Goal: Information Seeking & Learning: Learn about a topic

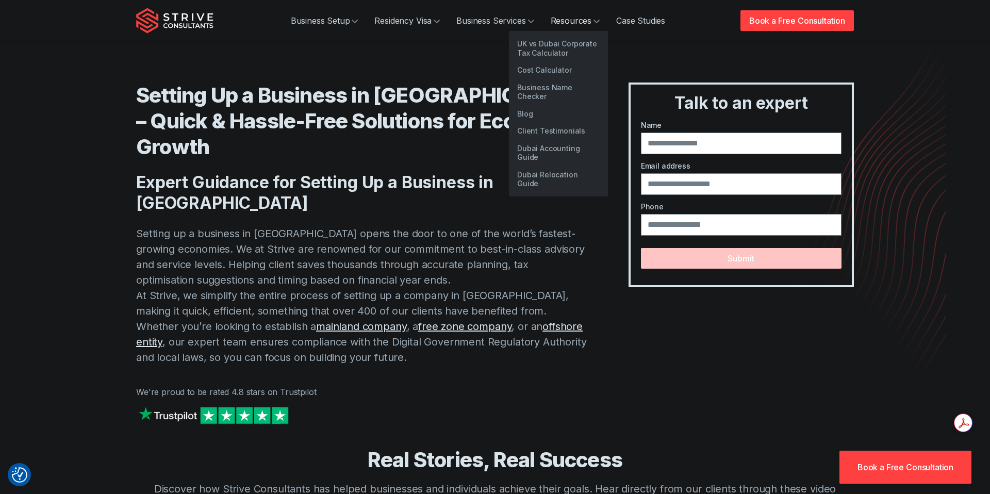
click at [595, 18] on icon at bounding box center [596, 21] width 6 height 6
click at [570, 105] on link "Blog" at bounding box center [558, 114] width 99 height 18
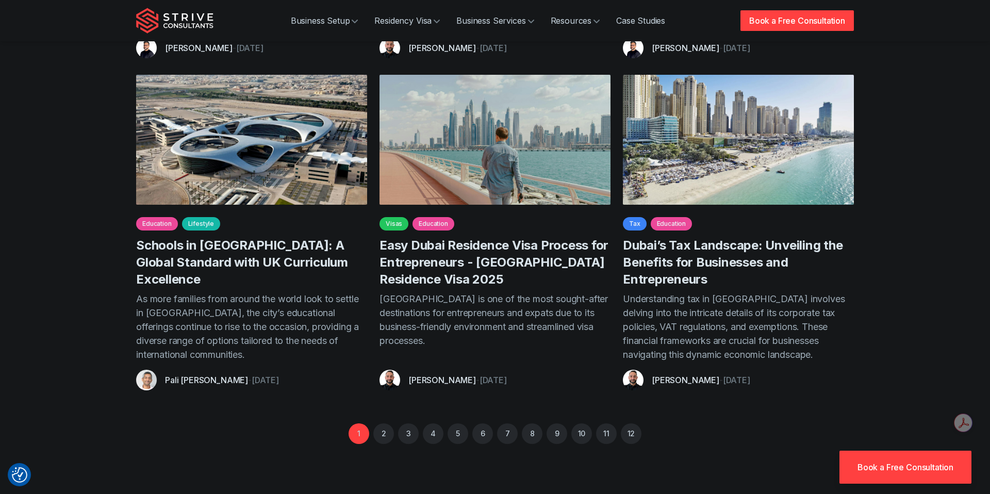
scroll to position [791, 0]
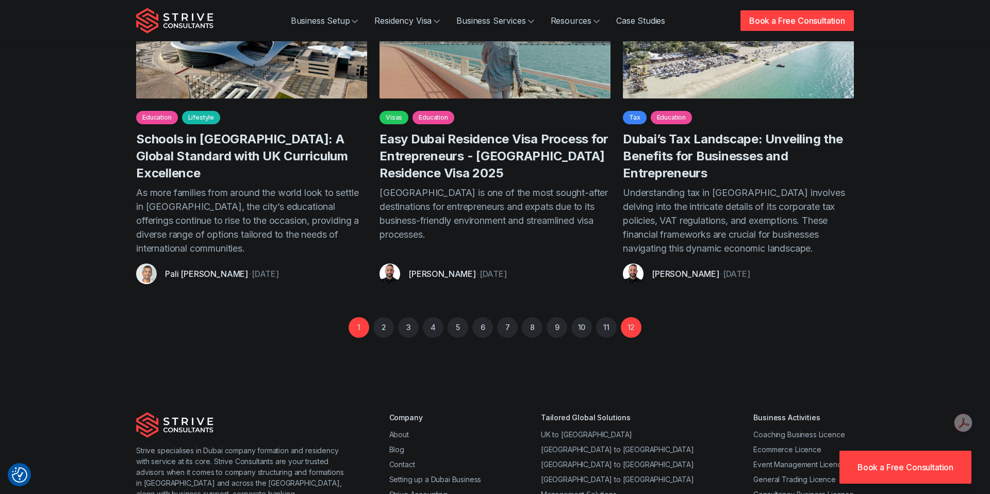
click at [630, 317] on link "12" at bounding box center [631, 327] width 21 height 21
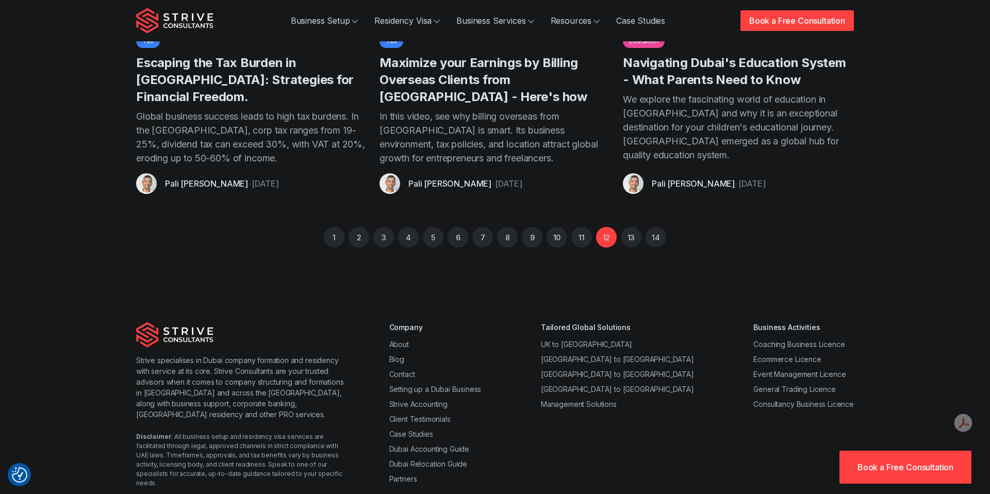
scroll to position [789, 0]
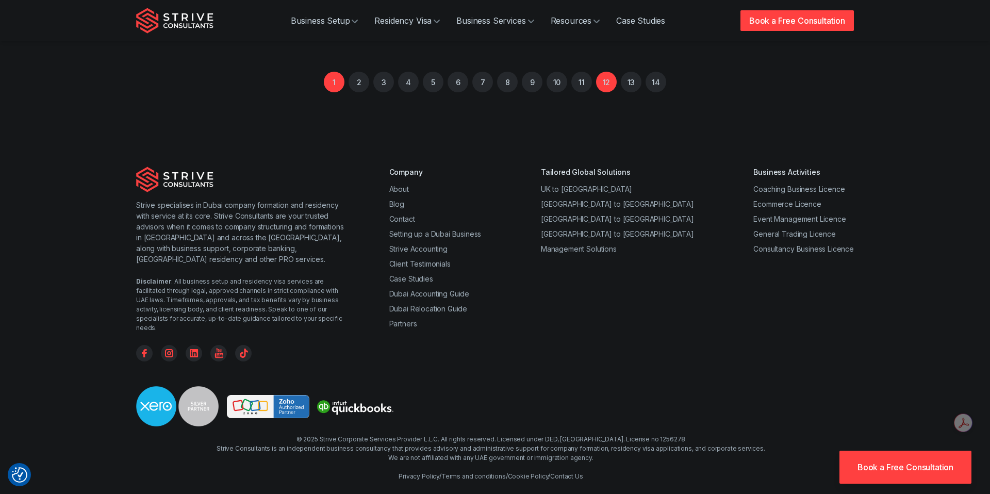
click at [330, 89] on link "1" at bounding box center [334, 82] width 21 height 21
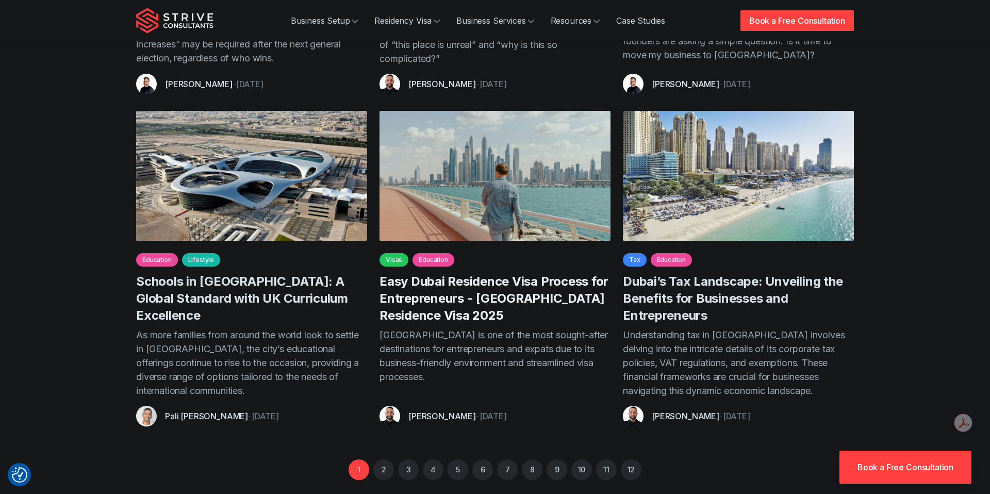
scroll to position [699, 0]
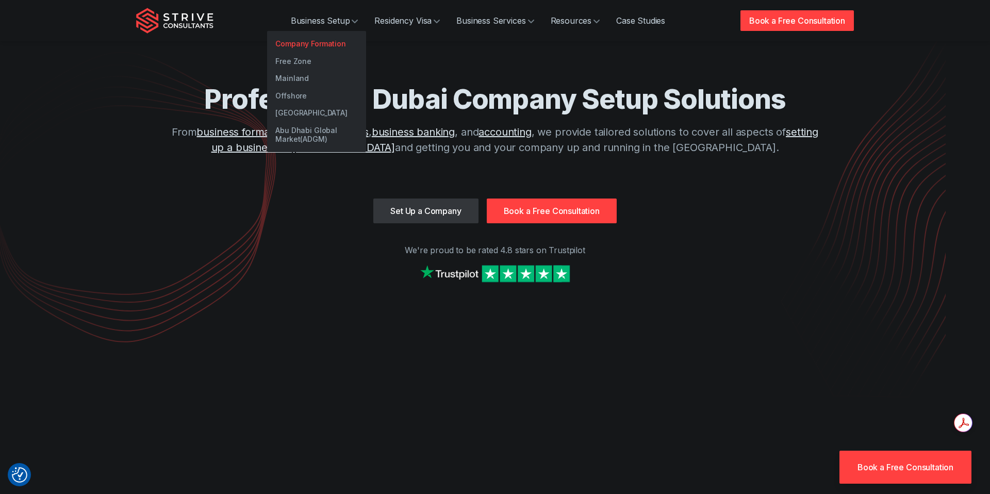
click at [325, 41] on link "Company Formation" at bounding box center [316, 44] width 99 height 18
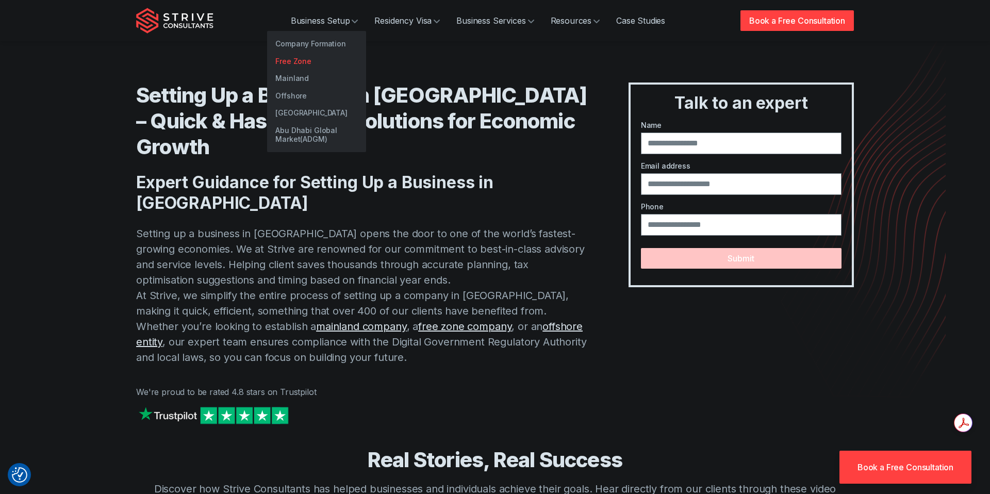
click at [322, 59] on link "Free Zone" at bounding box center [316, 62] width 99 height 18
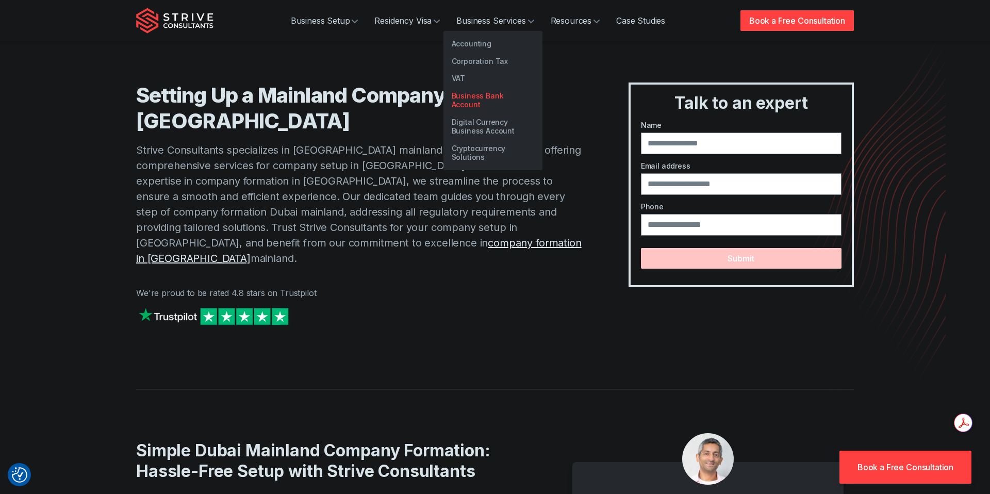
click at [494, 91] on link "Business Bank Account" at bounding box center [492, 100] width 99 height 26
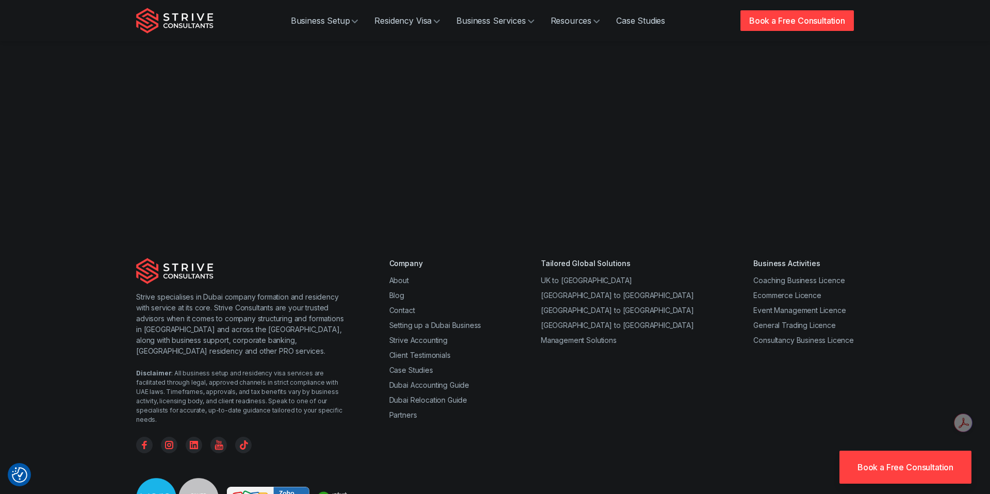
scroll to position [2130, 0]
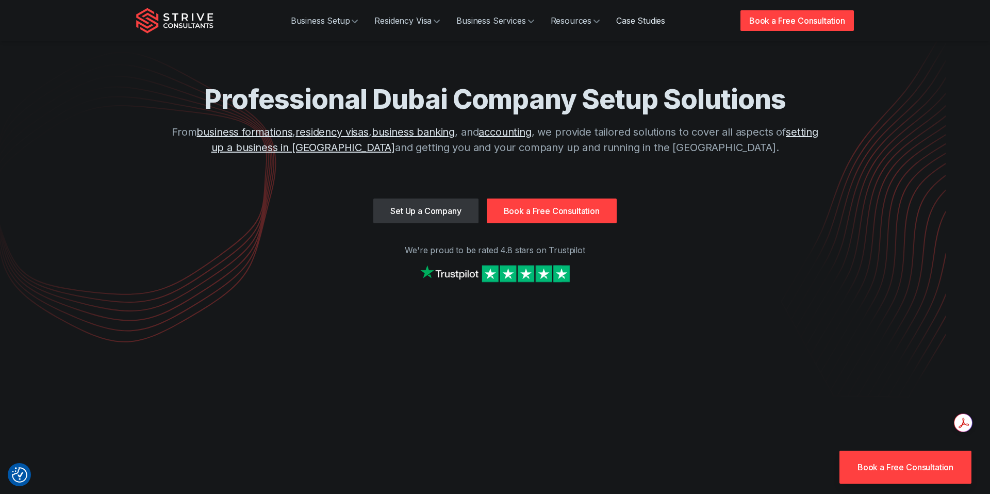
click at [627, 23] on link "Case Studies" at bounding box center [640, 20] width 65 height 21
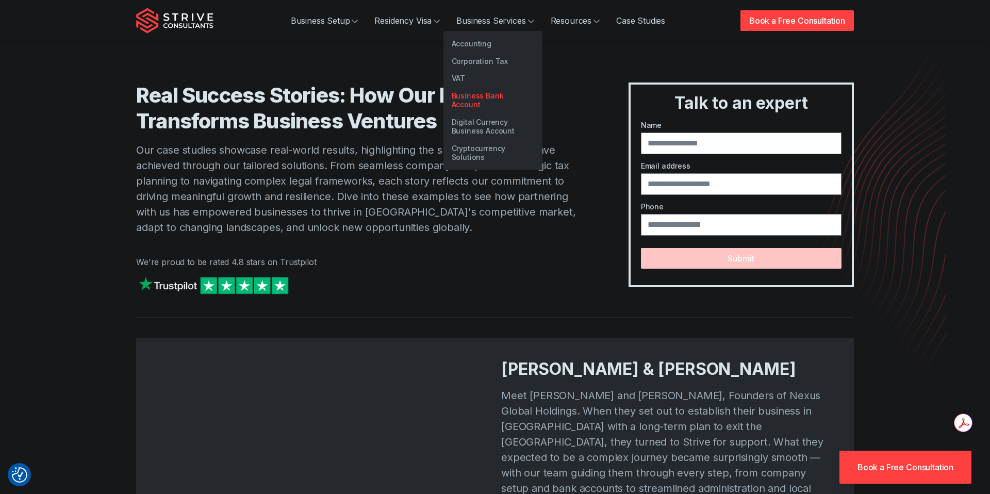
click at [505, 94] on link "Business Bank Account" at bounding box center [492, 100] width 99 height 26
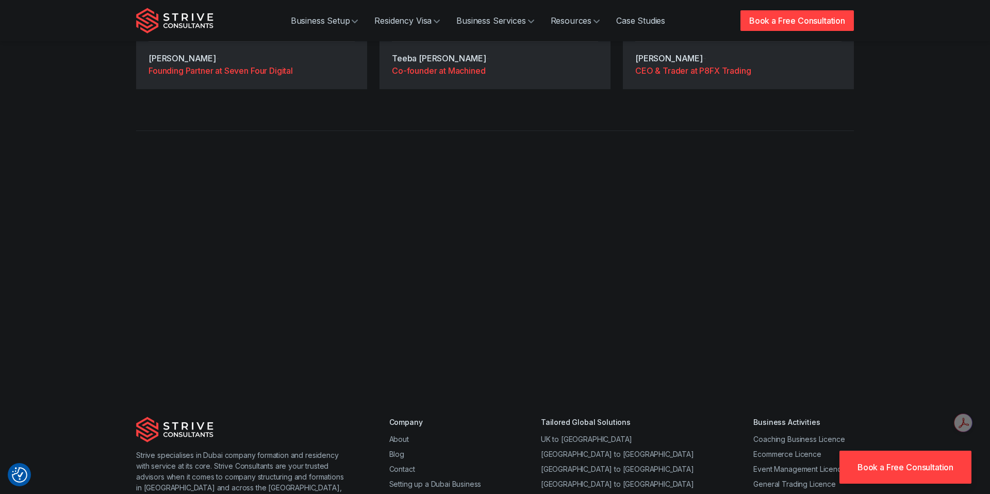
scroll to position [3594, 0]
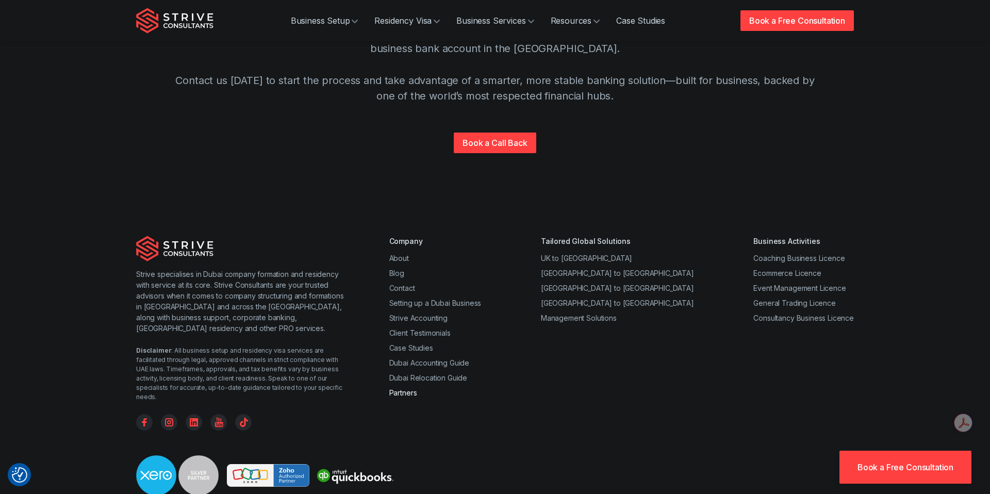
click at [403, 388] on link "Partners" at bounding box center [403, 392] width 28 height 9
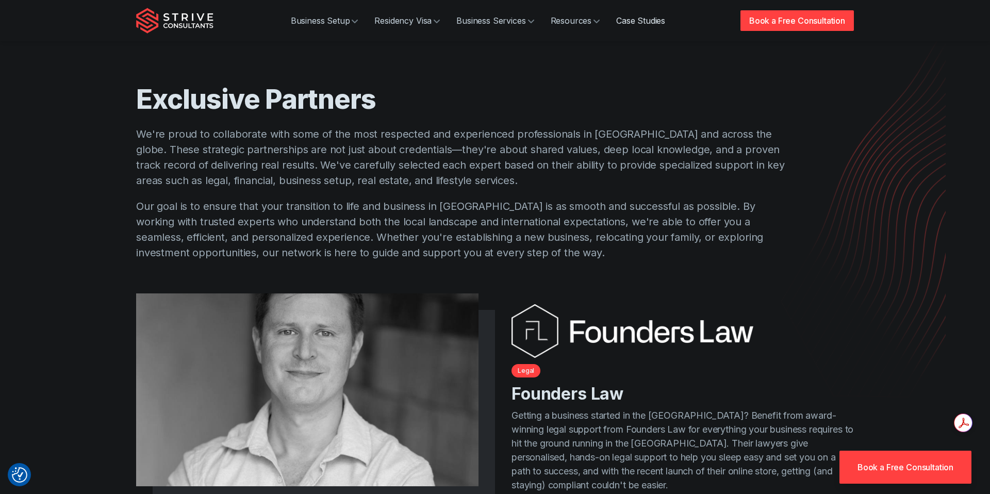
click at [643, 21] on link "Case Studies" at bounding box center [640, 20] width 65 height 21
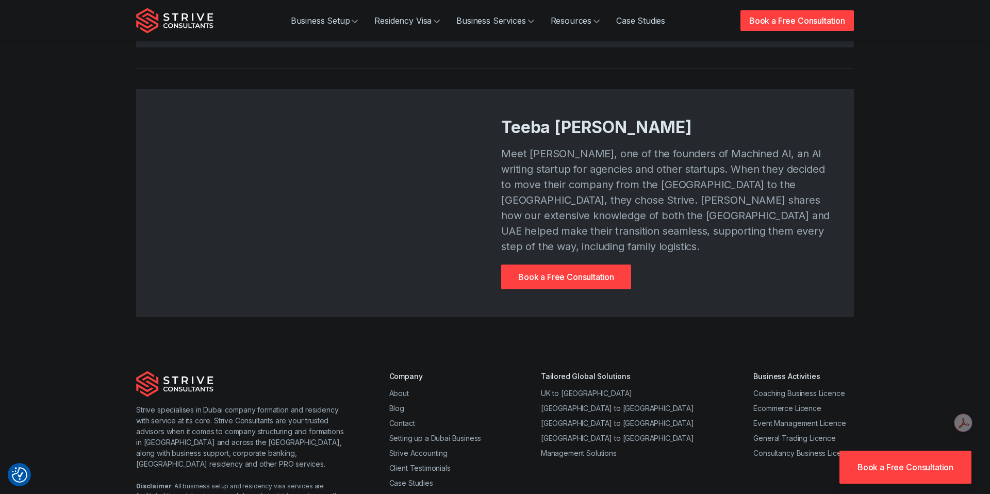
scroll to position [1836, 0]
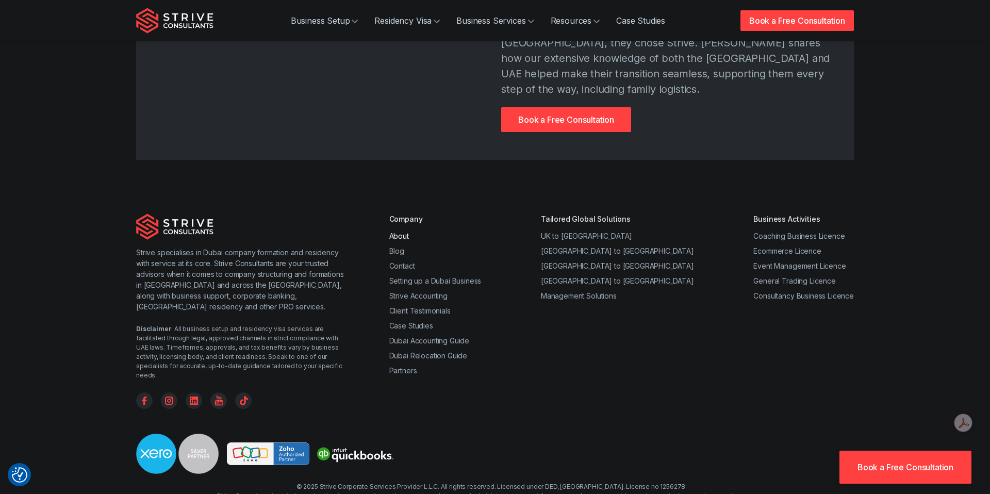
click at [397, 231] on link "About" at bounding box center [399, 235] width 20 height 9
